Goal: Information Seeking & Learning: Learn about a topic

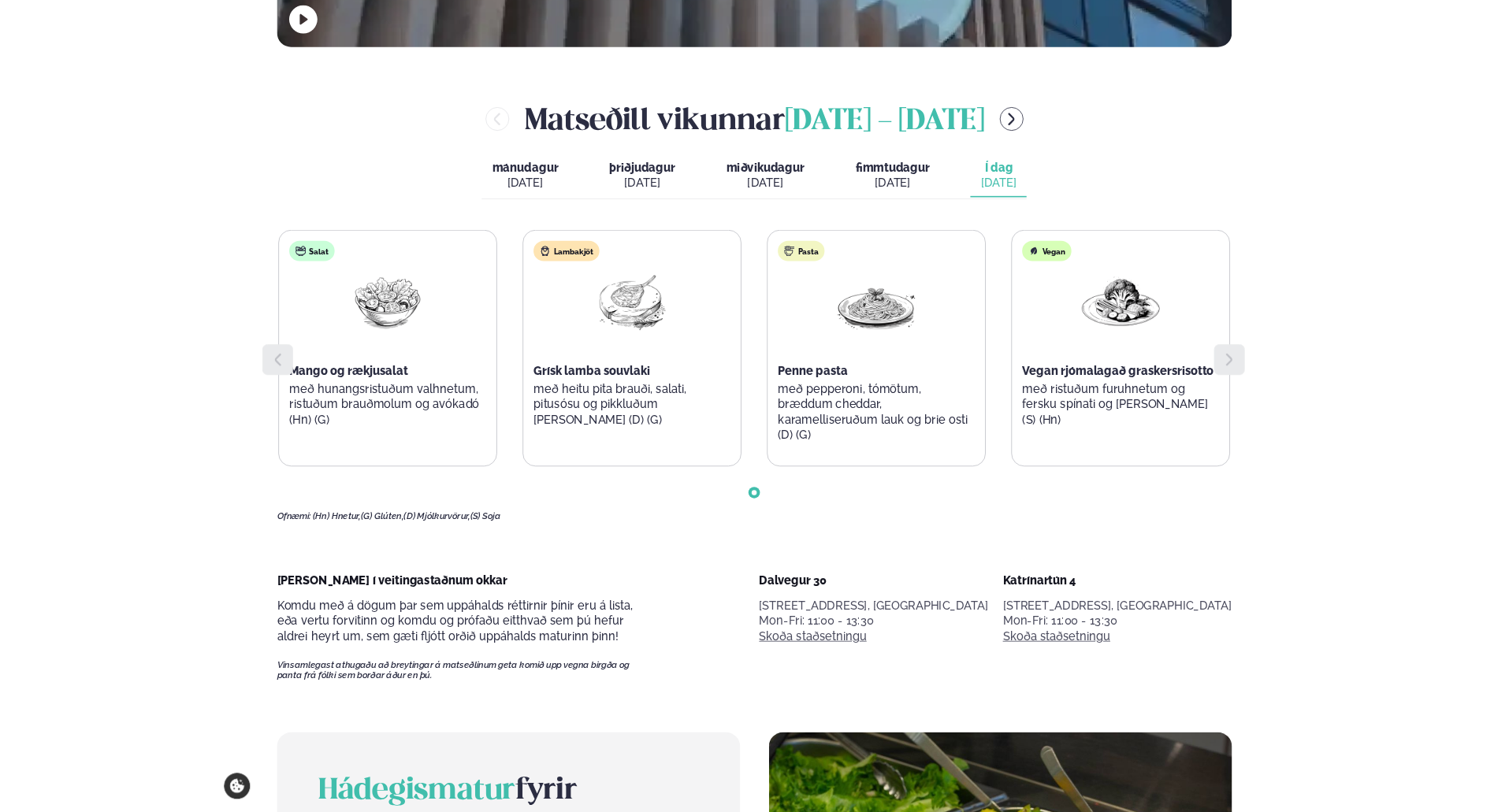
scroll to position [709, 0]
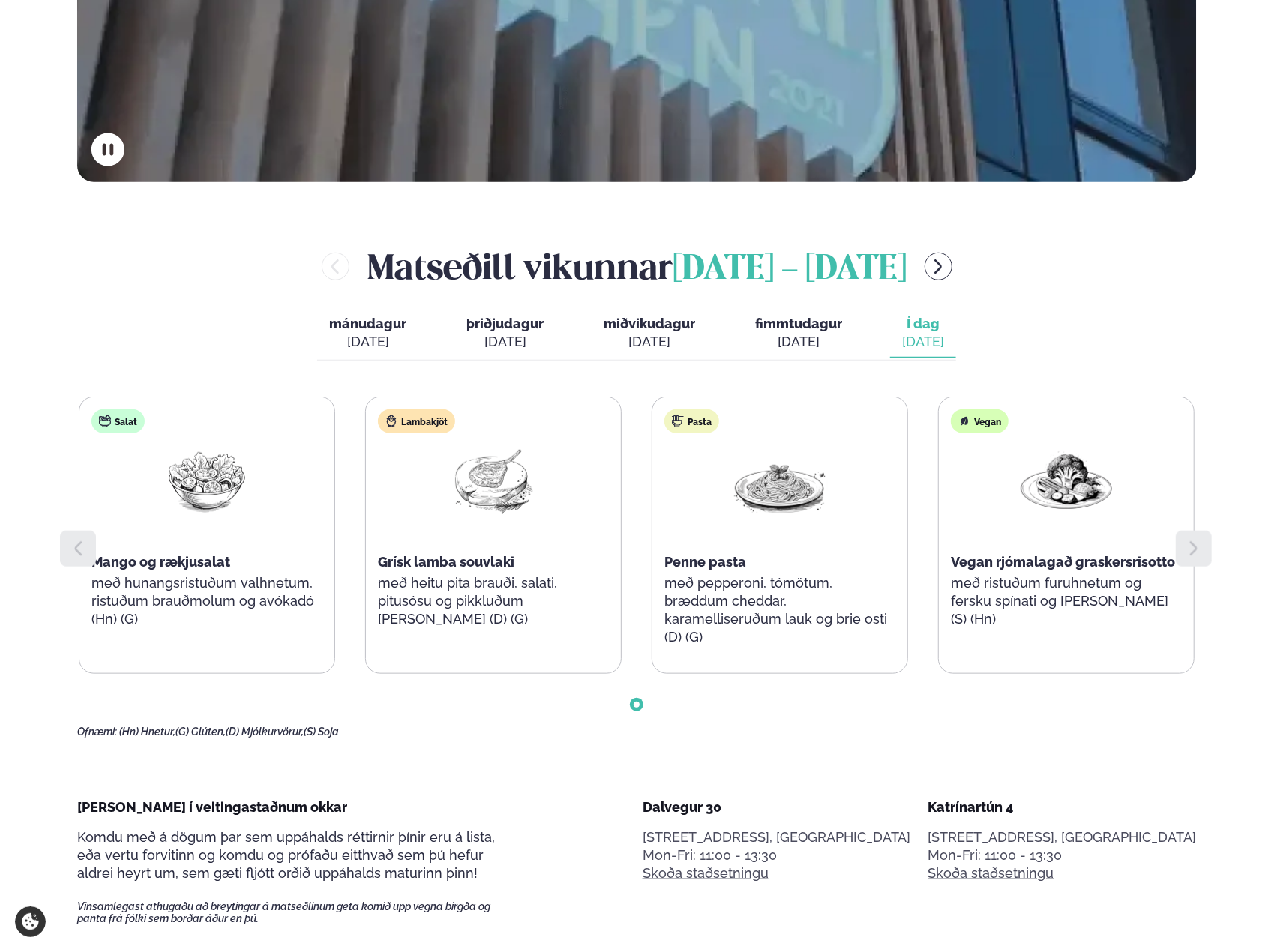
click at [947, 272] on icon "menu-btn-right" at bounding box center [938, 267] width 18 height 18
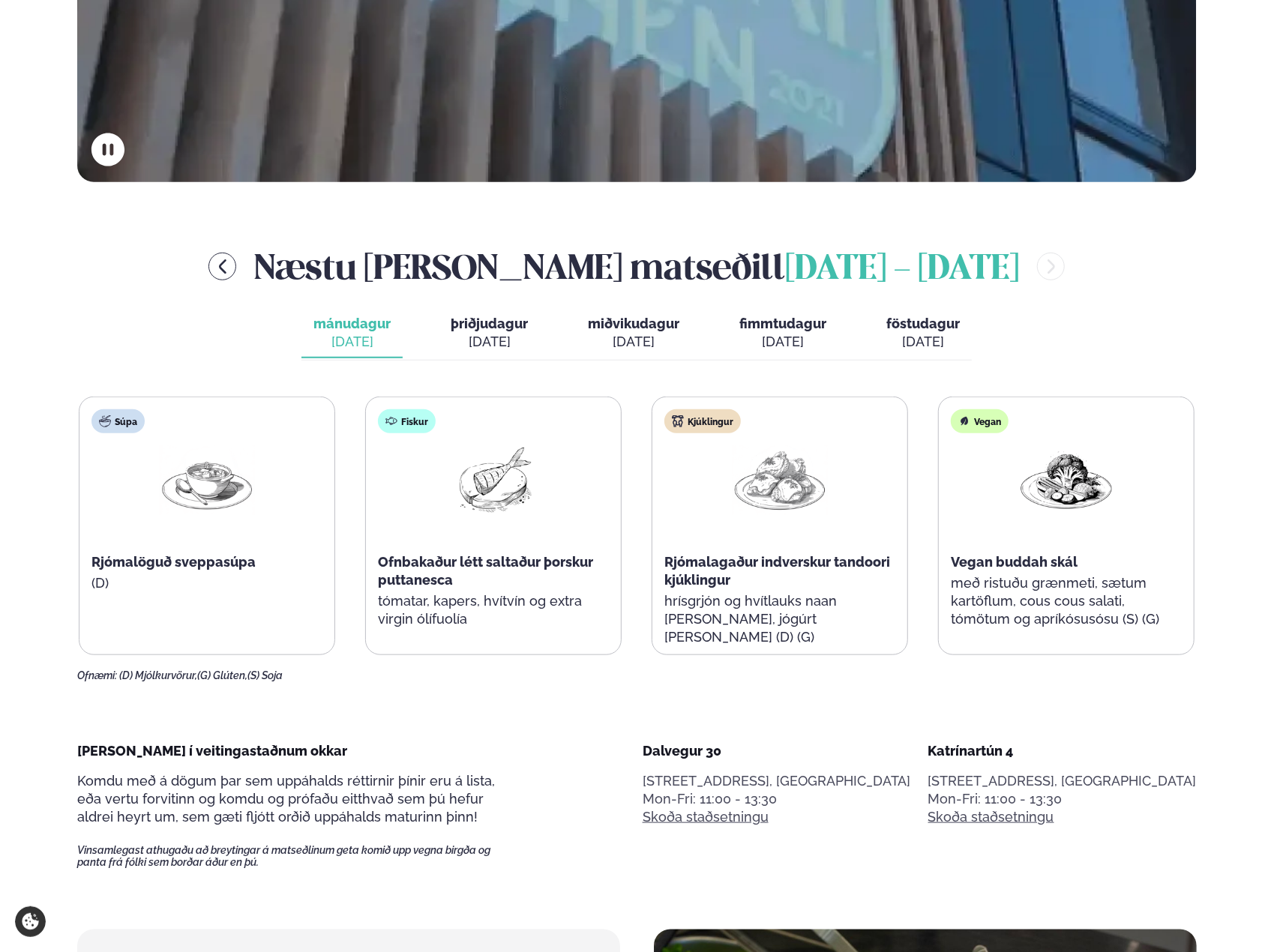
click at [226, 270] on icon "menu-btn-left" at bounding box center [222, 266] width 7 height 14
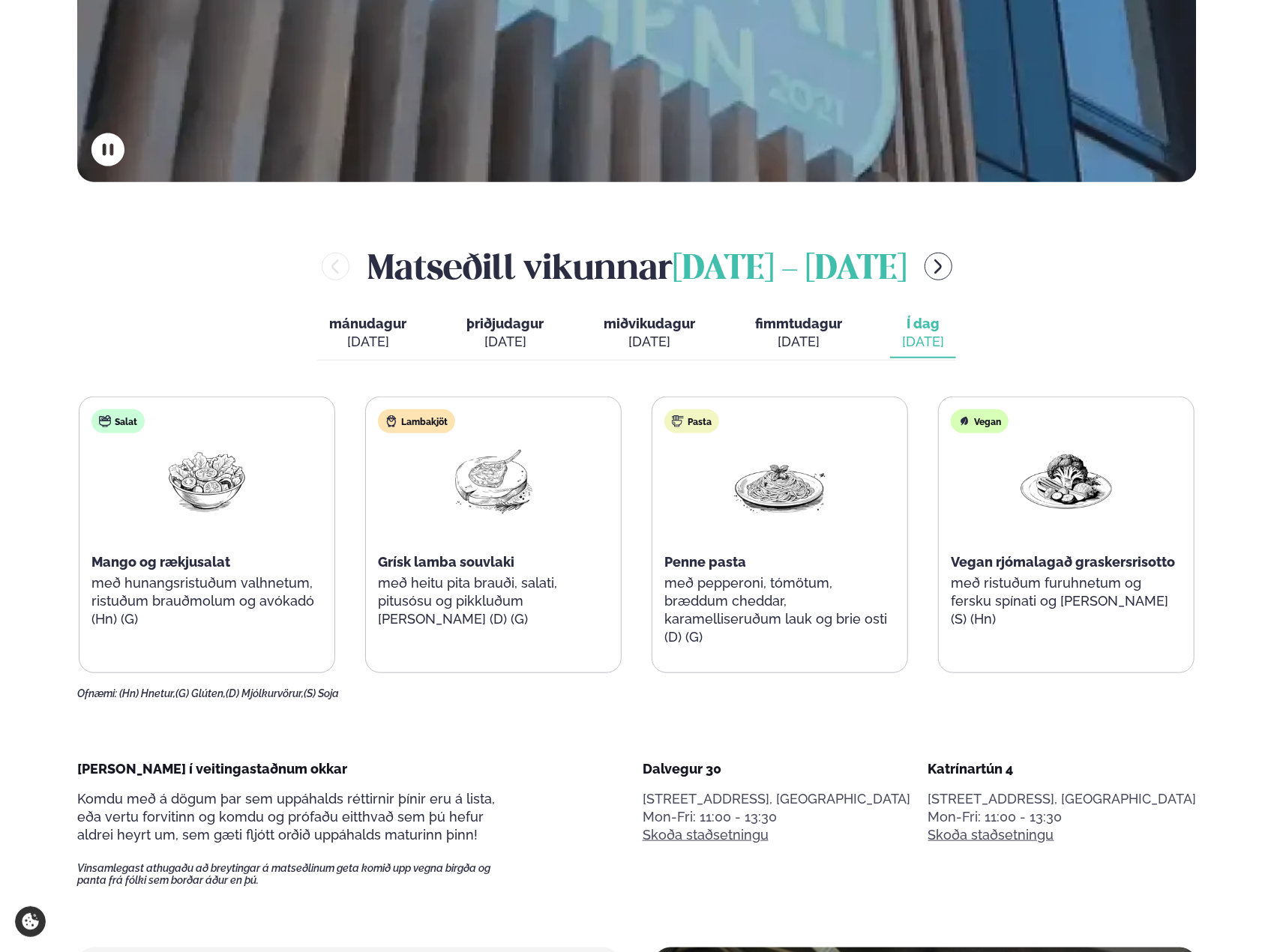
click at [289, 264] on div "[PERSON_NAME] [DATE] - [DATE]" at bounding box center [637, 266] width 1119 height 49
click at [947, 268] on icon "menu-btn-right" at bounding box center [938, 267] width 18 height 18
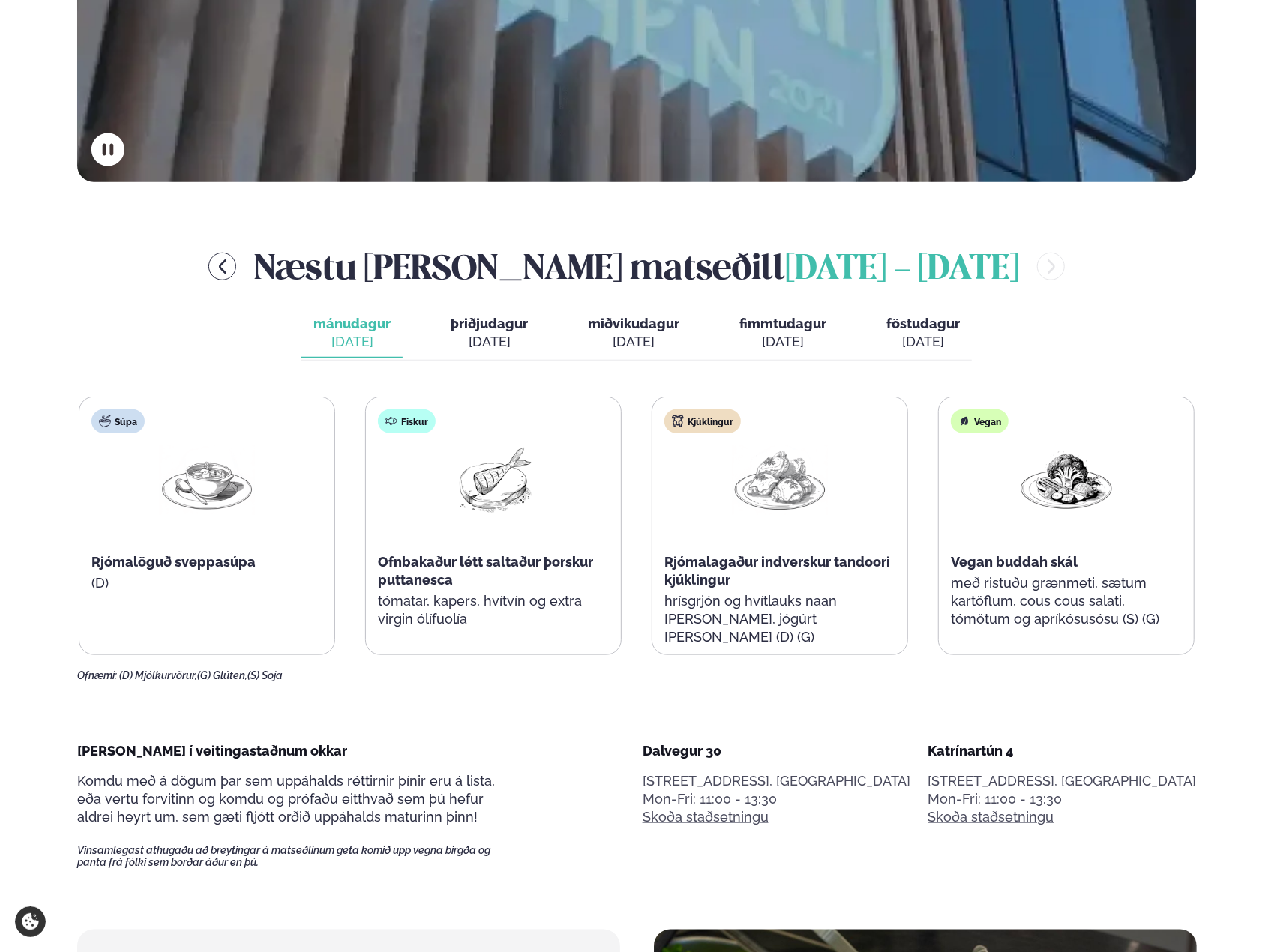
click at [534, 339] on button "þriðjudagur þri. [DATE]" at bounding box center [489, 334] width 101 height 50
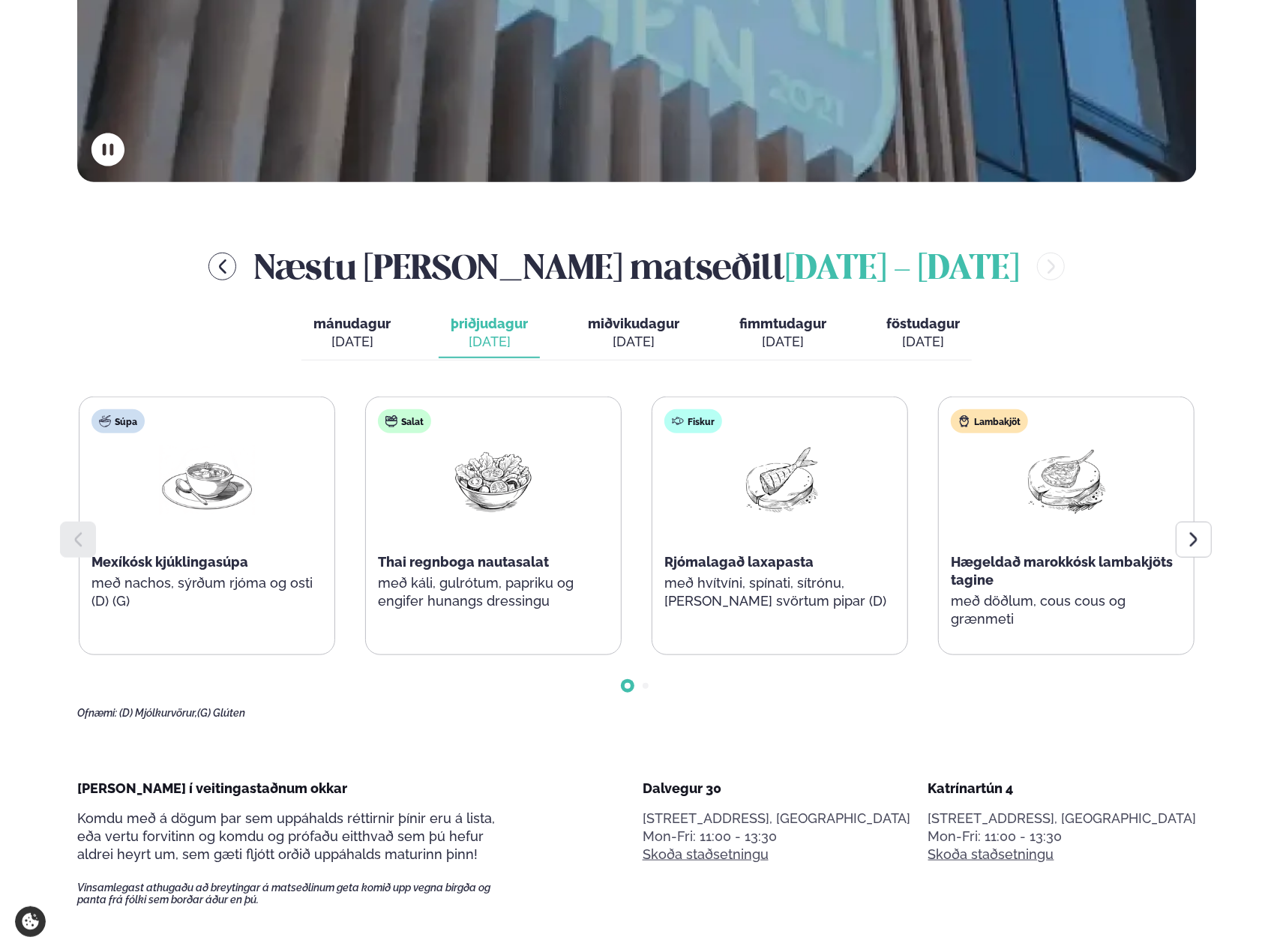
drag, startPoint x: 658, startPoint y: 316, endPoint x: 643, endPoint y: 324, distance: 17.0
click at [657, 317] on button "miðvikudagur mið. [DATE]" at bounding box center [633, 334] width 116 height 50
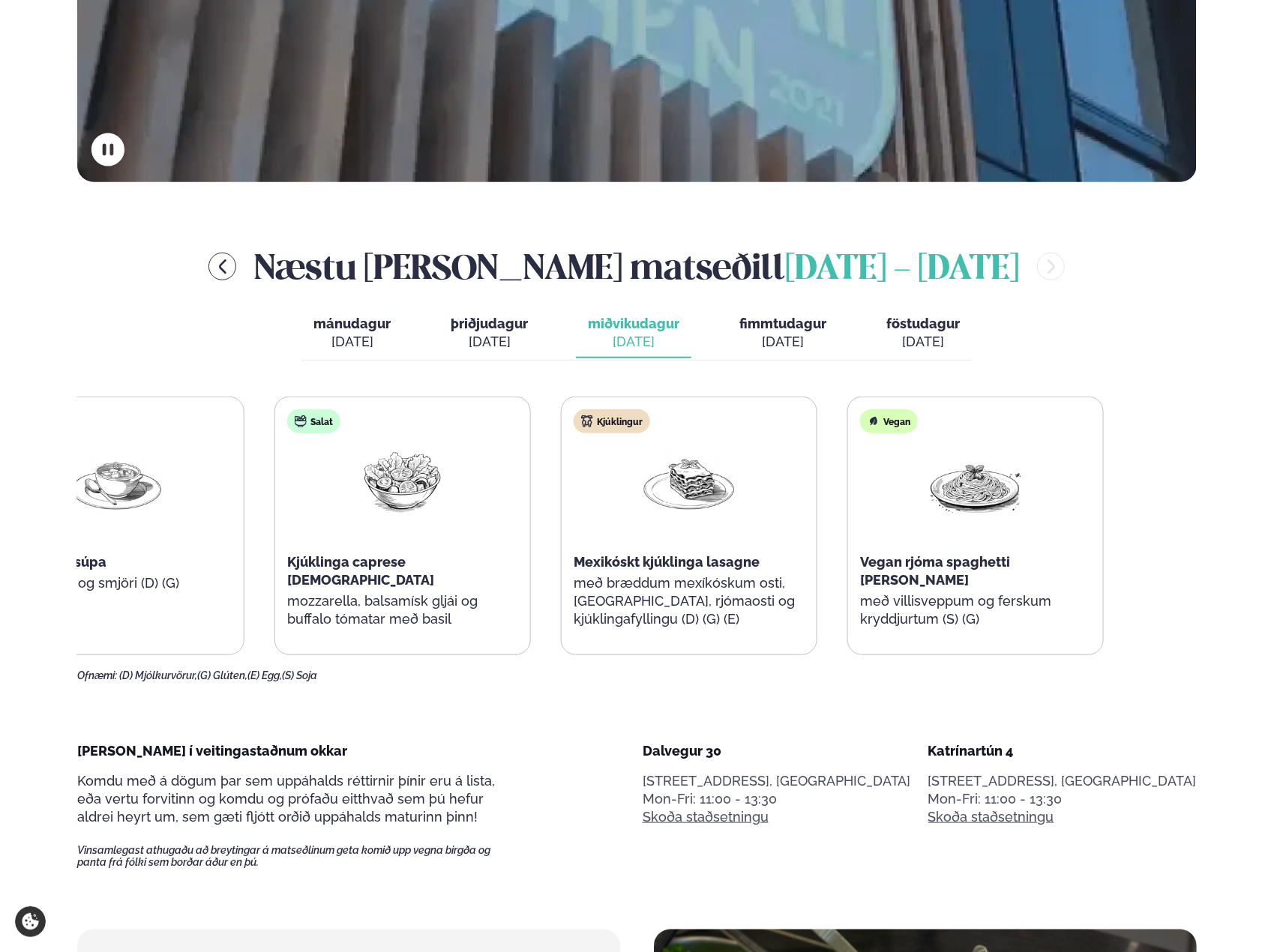
click at [817, 532] on div "Kjúklingur Mexikóskt kjúklinga lasagne með bræddum mexíkóskum osti, [GEOGRAPHIC…" at bounding box center [689, 526] width 255 height 258
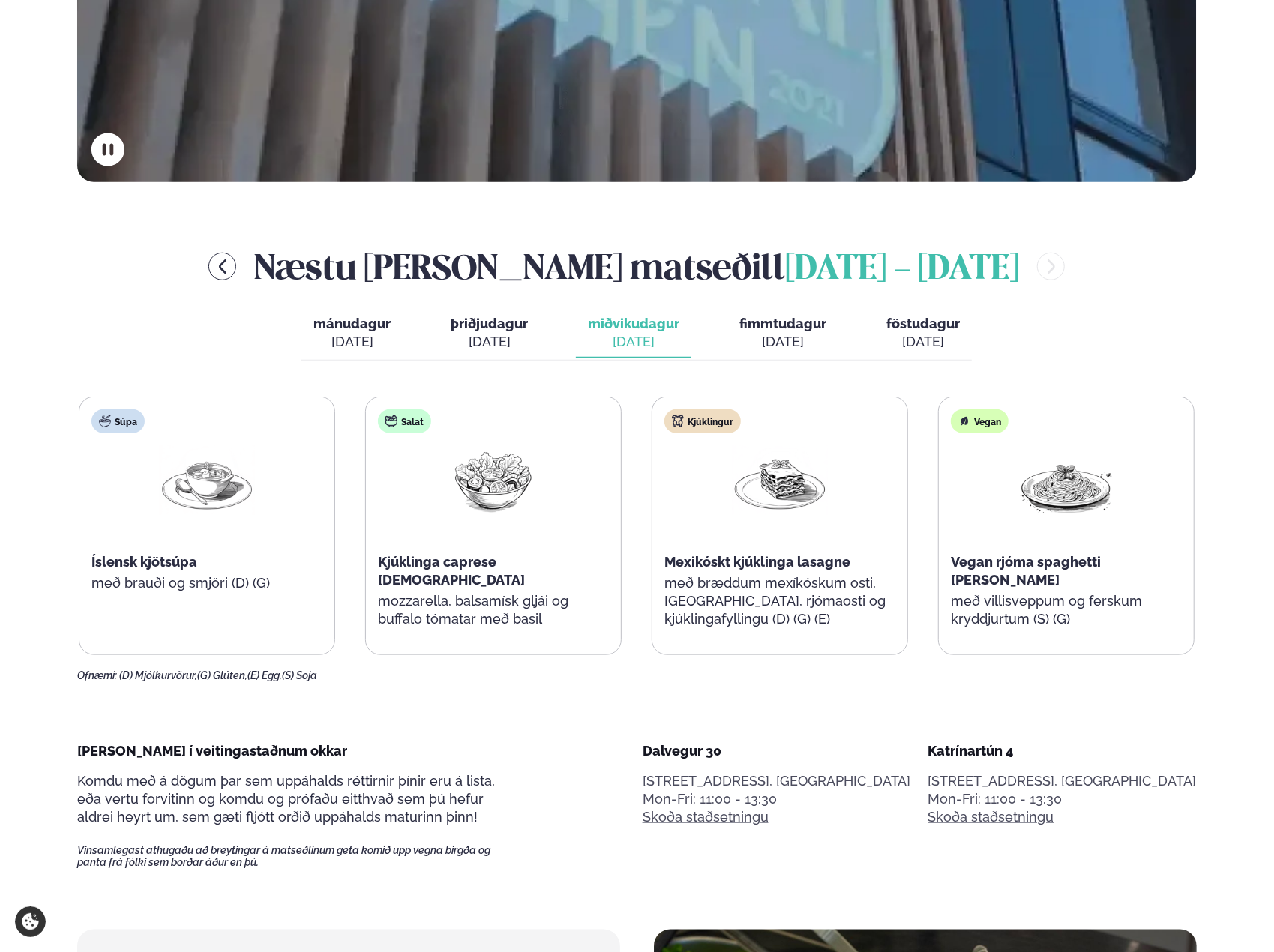
click at [765, 253] on h2 "Næstu [PERSON_NAME] matseðill [DATE] - [DATE]" at bounding box center [637, 266] width 765 height 49
click at [278, 267] on div "Næstu [PERSON_NAME] matseðill [DATE] - [DATE]" at bounding box center [637, 266] width 1119 height 49
click at [232, 264] on icon "menu-btn-left" at bounding box center [223, 267] width 18 height 18
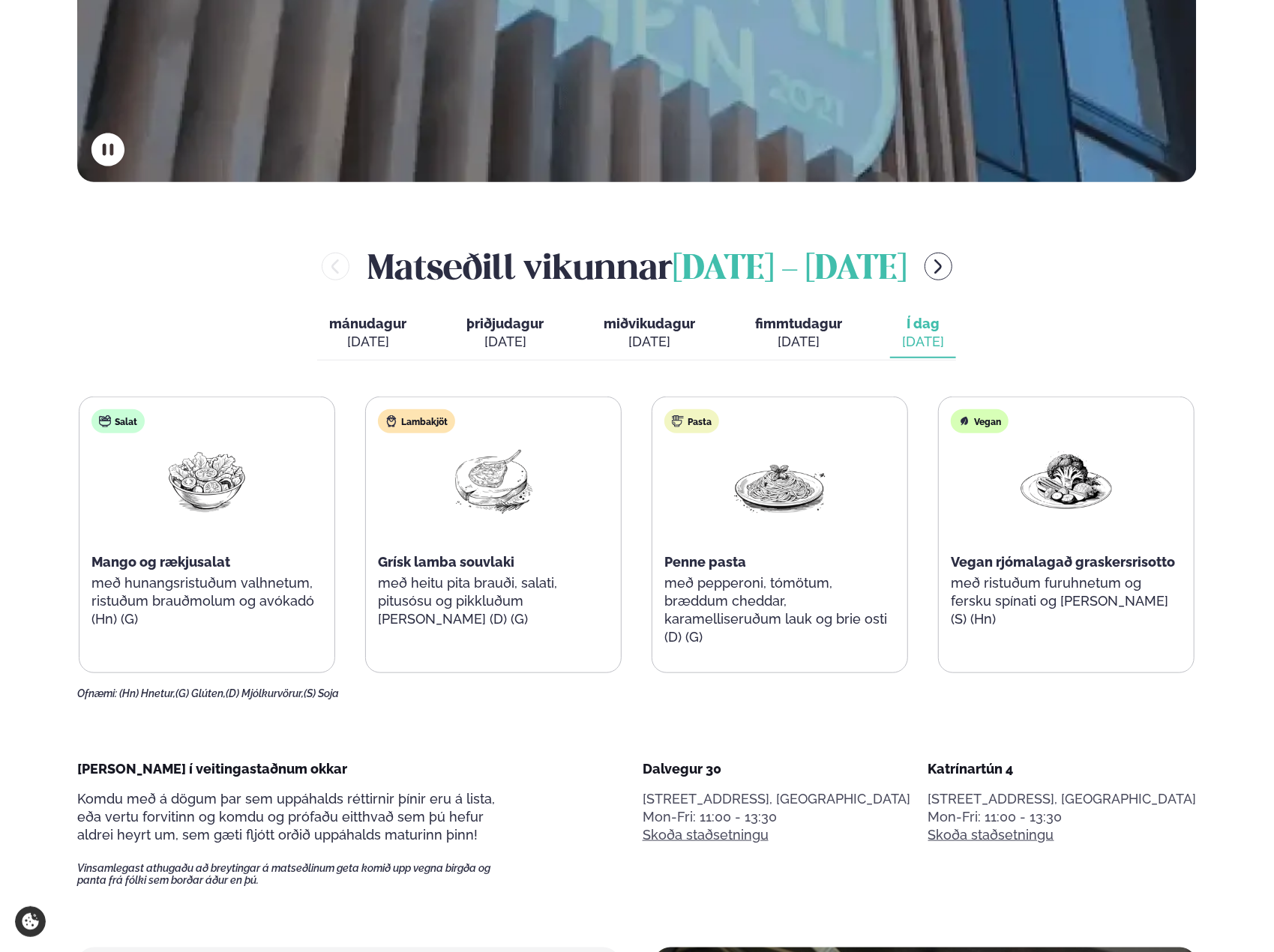
click at [947, 318] on button "Í dag Í d. [DATE]" at bounding box center [922, 334] width 66 height 50
